Goal: Information Seeking & Learning: Find specific fact

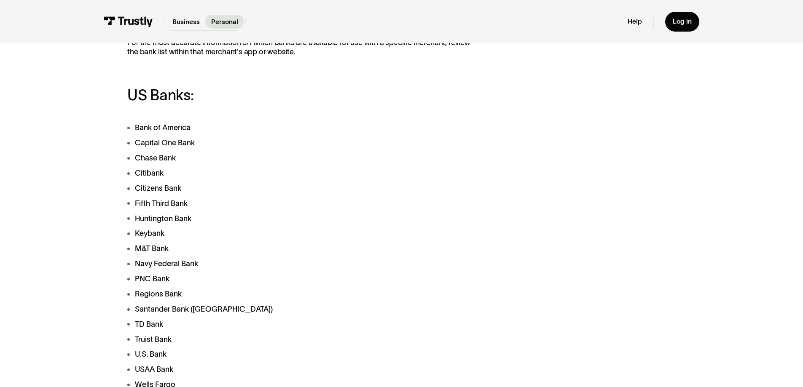
scroll to position [346, 0]
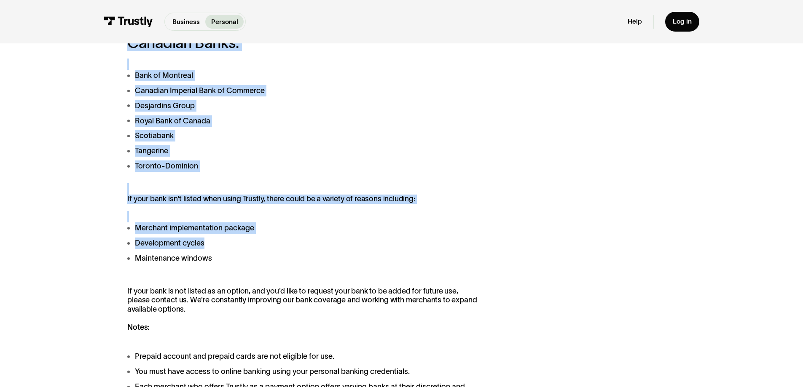
scroll to position [753, 0]
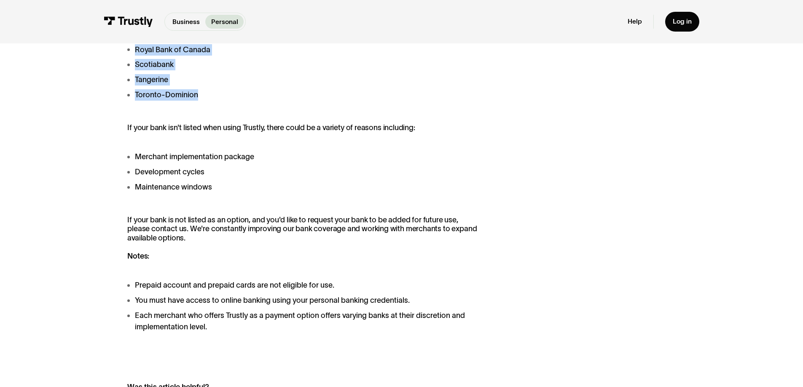
drag, startPoint x: 92, startPoint y: 98, endPoint x: 187, endPoint y: 219, distance: 153.5
copy div "US Banks: Bank of America Capital One Bank Chase Bank Citibank Citizens Bank Fi…"
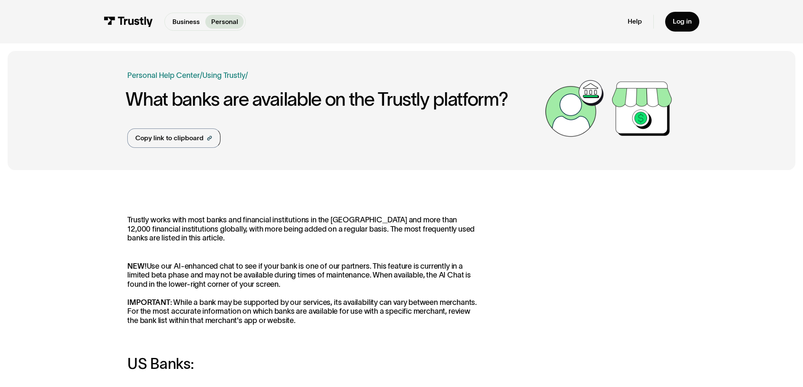
click at [437, 148] on div "Business Help Center Personal Help Center / Personal Business Troubleshooting P…" at bounding box center [333, 109] width 413 height 78
click at [359, 243] on p "Trustly works with most banks and financial institutions in the [GEOGRAPHIC_DAT…" at bounding box center [303, 229] width 353 height 27
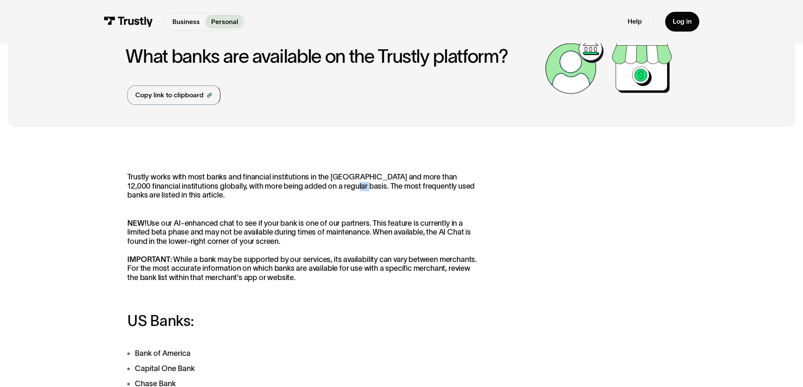
scroll to position [44, 0]
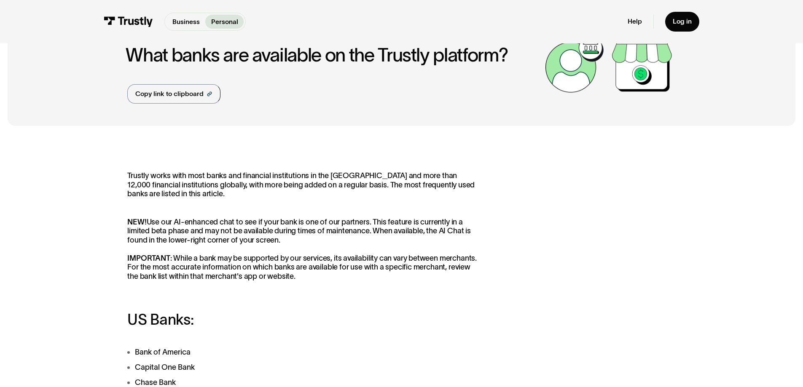
click at [359, 259] on p "NEW! Use our AI-enhanced chat to see if your bank is one of our partners. This …" at bounding box center [303, 250] width 353 height 64
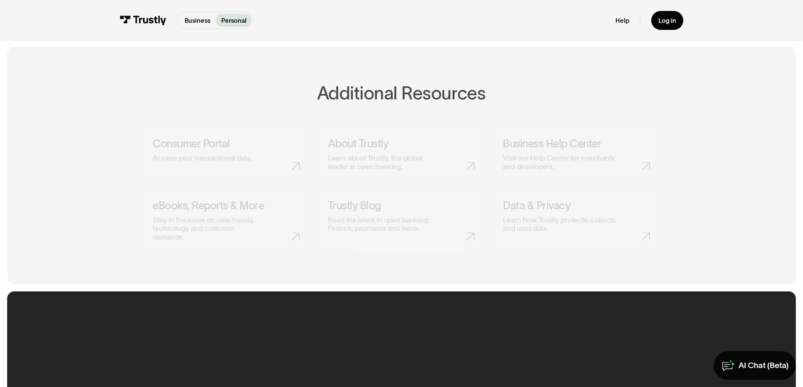
scroll to position [344, 0]
